Goal: Information Seeking & Learning: Find contact information

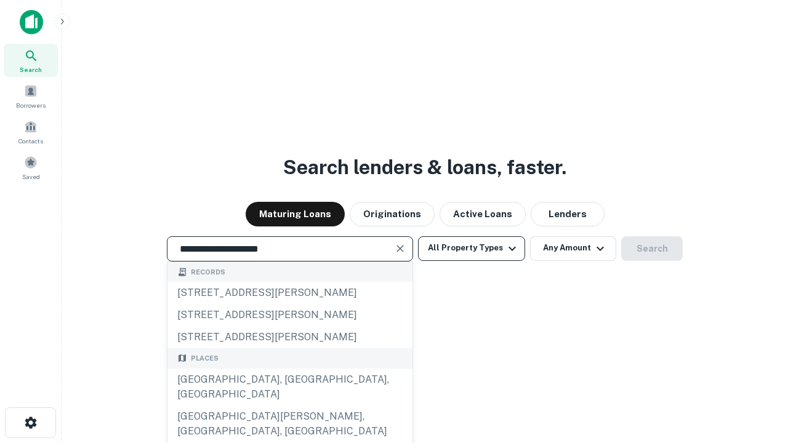
click at [289, 406] on div "Santa Monica, CA, USA" at bounding box center [289, 387] width 245 height 37
click at [472, 248] on button "All Property Types" at bounding box center [471, 248] width 107 height 25
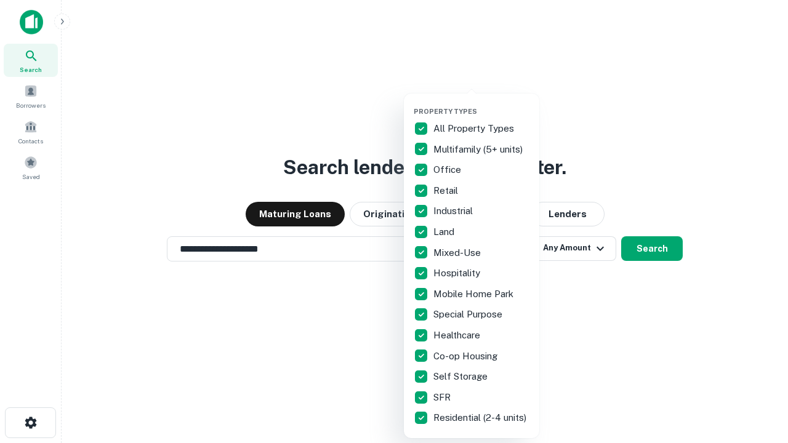
type input "**********"
click at [481, 103] on button "button" at bounding box center [481, 103] width 135 height 1
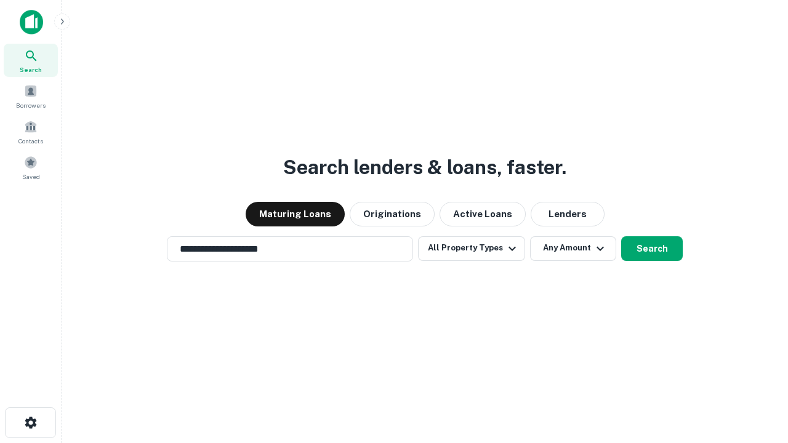
scroll to position [7, 148]
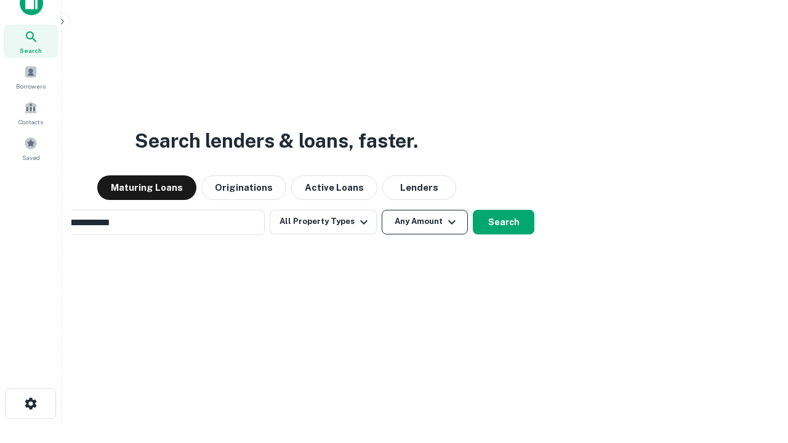
click at [382, 210] on button "Any Amount" at bounding box center [425, 222] width 86 height 25
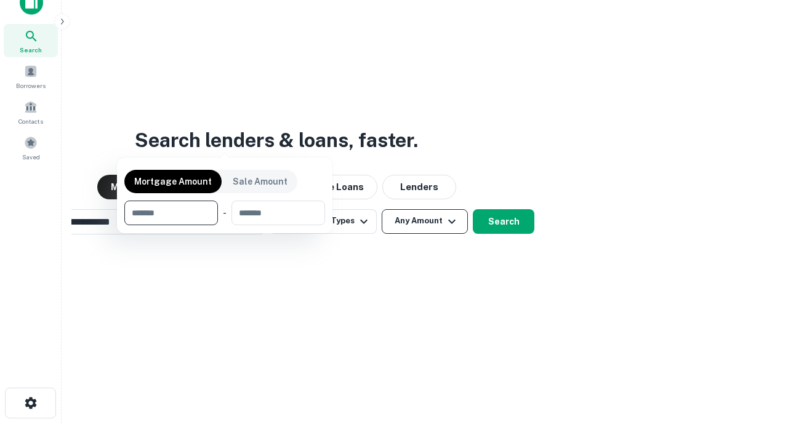
scroll to position [89, 348]
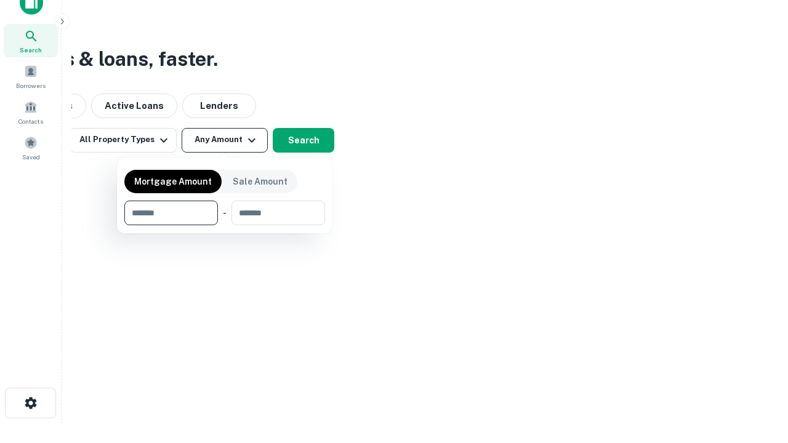
type input "*******"
click at [225, 225] on button "button" at bounding box center [224, 225] width 201 height 1
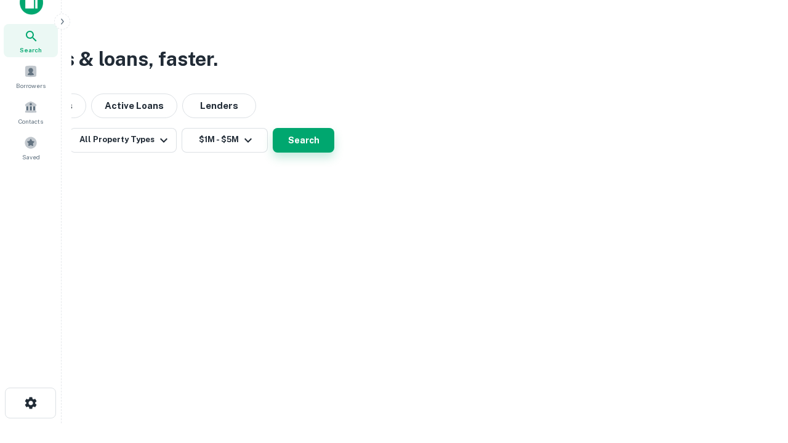
click at [334, 153] on button "Search" at bounding box center [304, 140] width 62 height 25
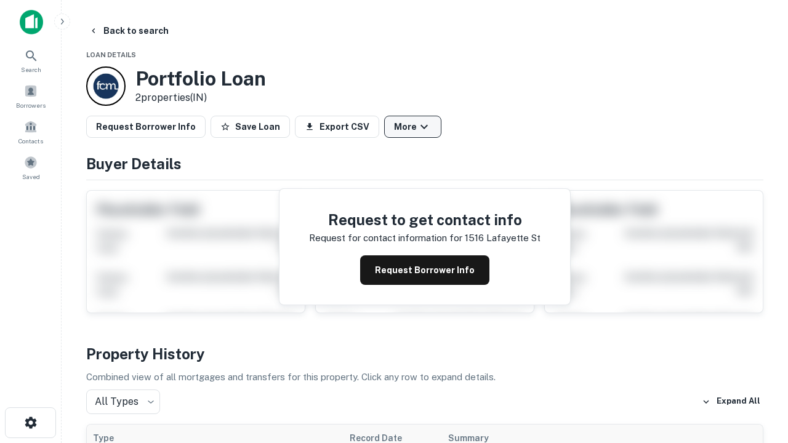
click at [412, 127] on button "More" at bounding box center [412, 127] width 57 height 22
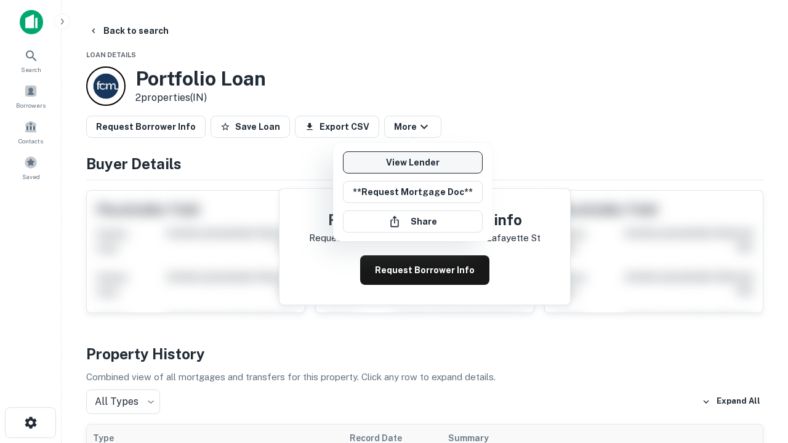
click at [412, 163] on link "View Lender" at bounding box center [413, 162] width 140 height 22
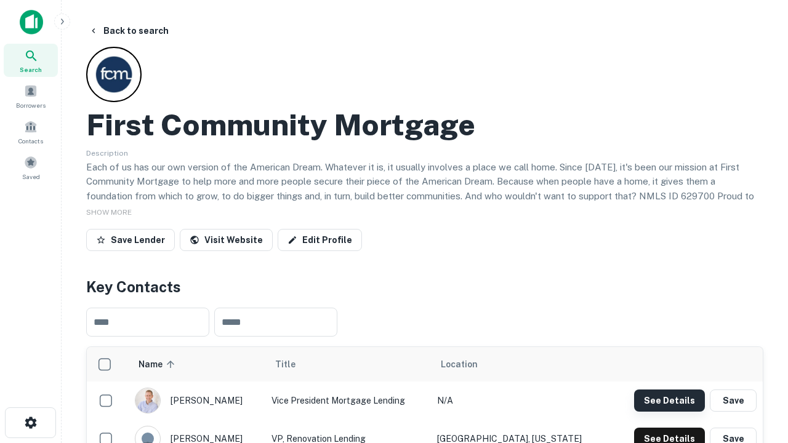
click at [669, 400] on button "See Details" at bounding box center [669, 401] width 71 height 22
click at [30, 423] on icon "button" at bounding box center [30, 423] width 15 height 15
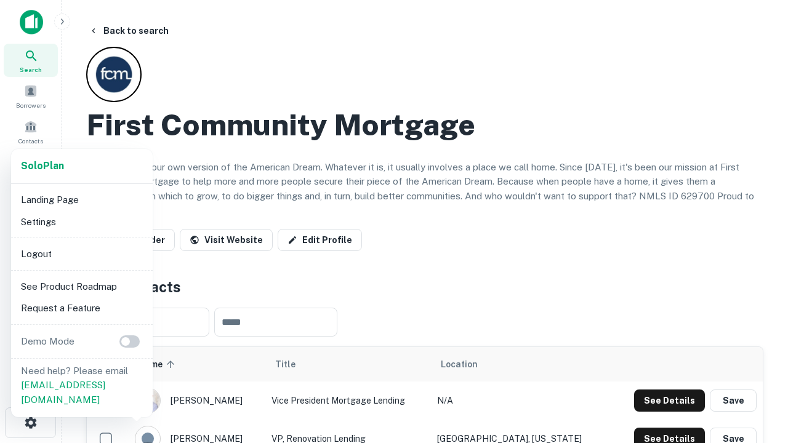
click at [81, 254] on li "Logout" at bounding box center [82, 254] width 132 height 22
